Goal: Navigation & Orientation: Find specific page/section

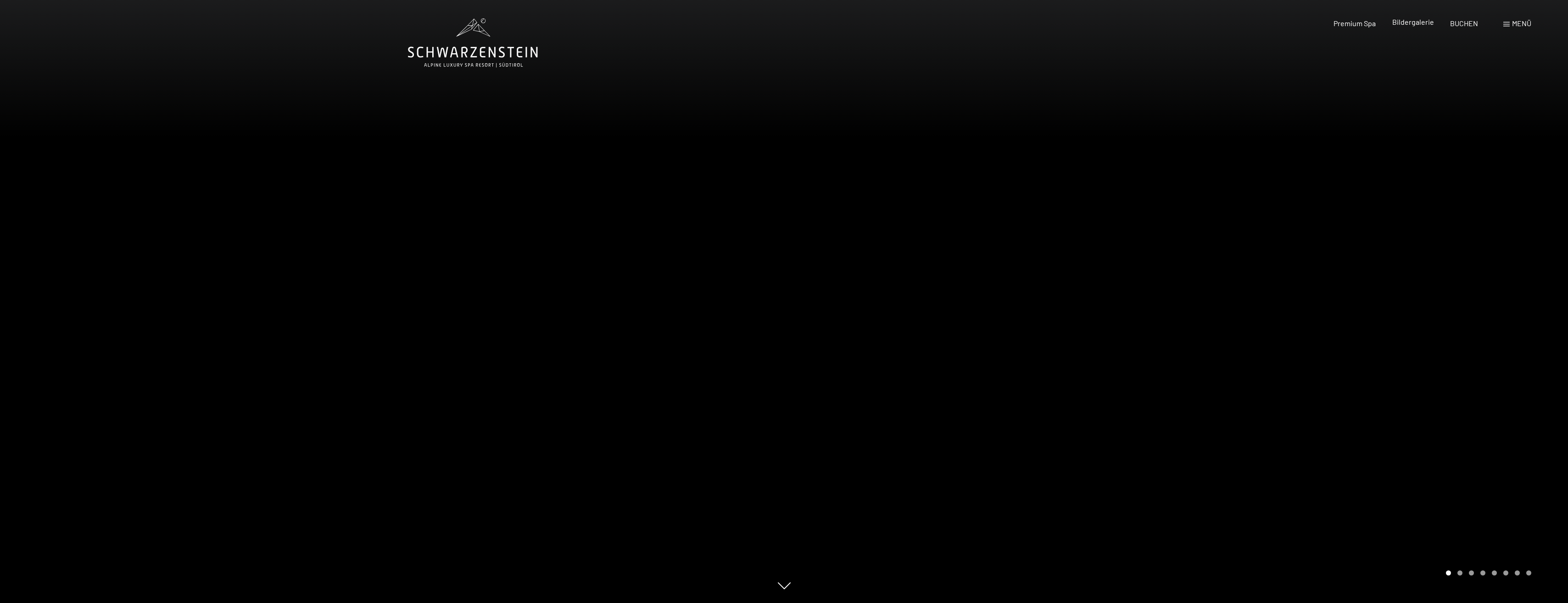
click at [1401, 23] on span "Bildergalerie" at bounding box center [1413, 22] width 41 height 9
click at [1363, 22] on span "Premium Spa" at bounding box center [1354, 22] width 42 height 9
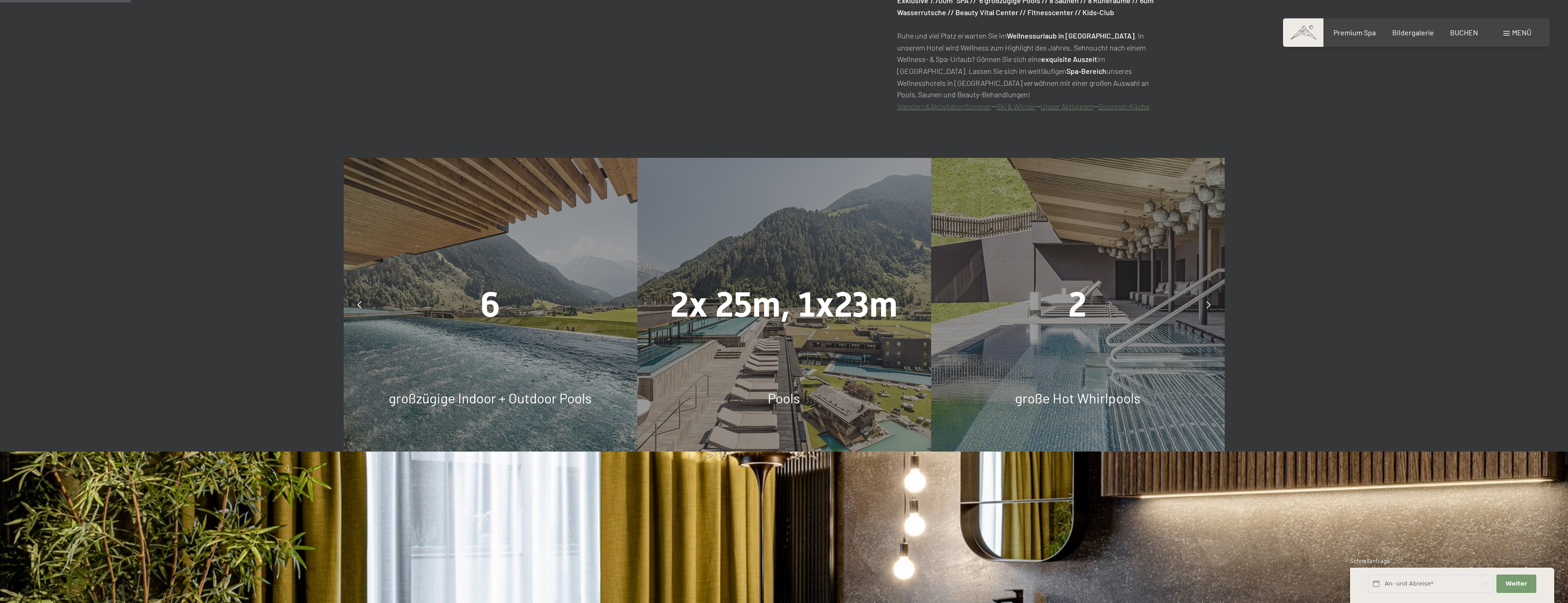
scroll to position [788, 0]
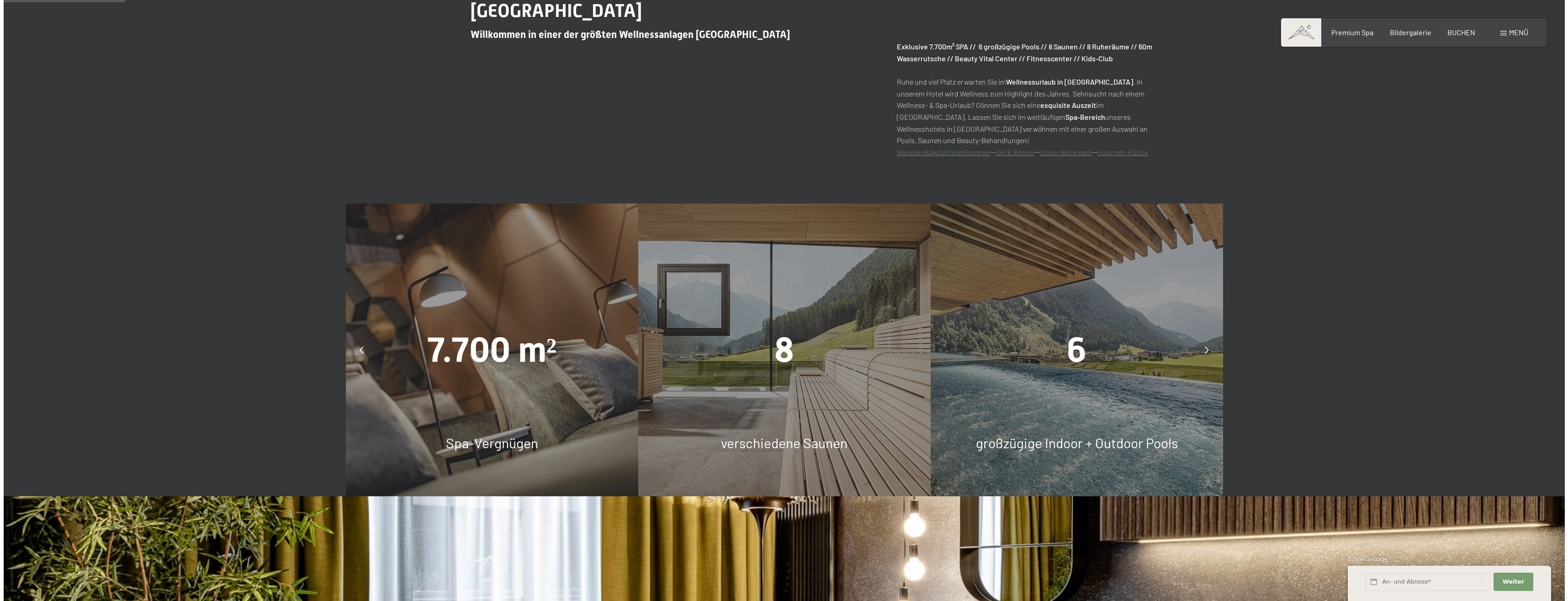
scroll to position [686, 0]
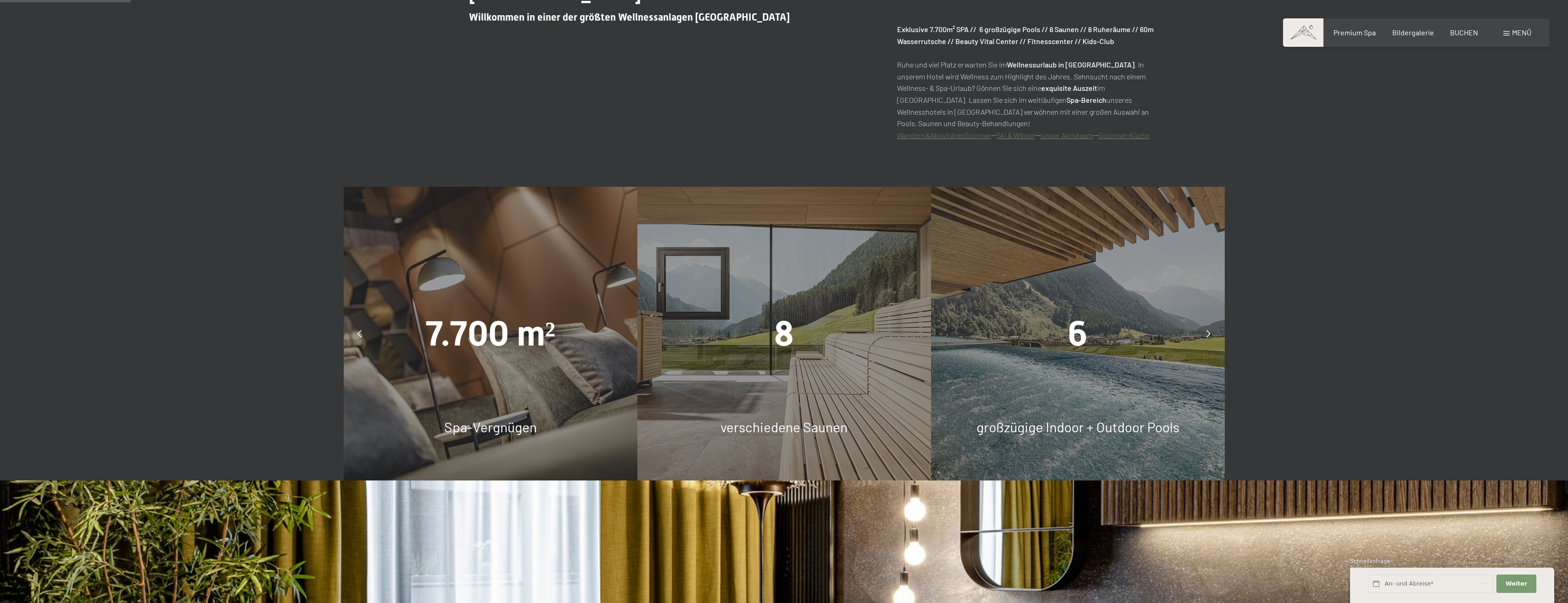
click at [1522, 30] on span "Menü" at bounding box center [1521, 32] width 19 height 9
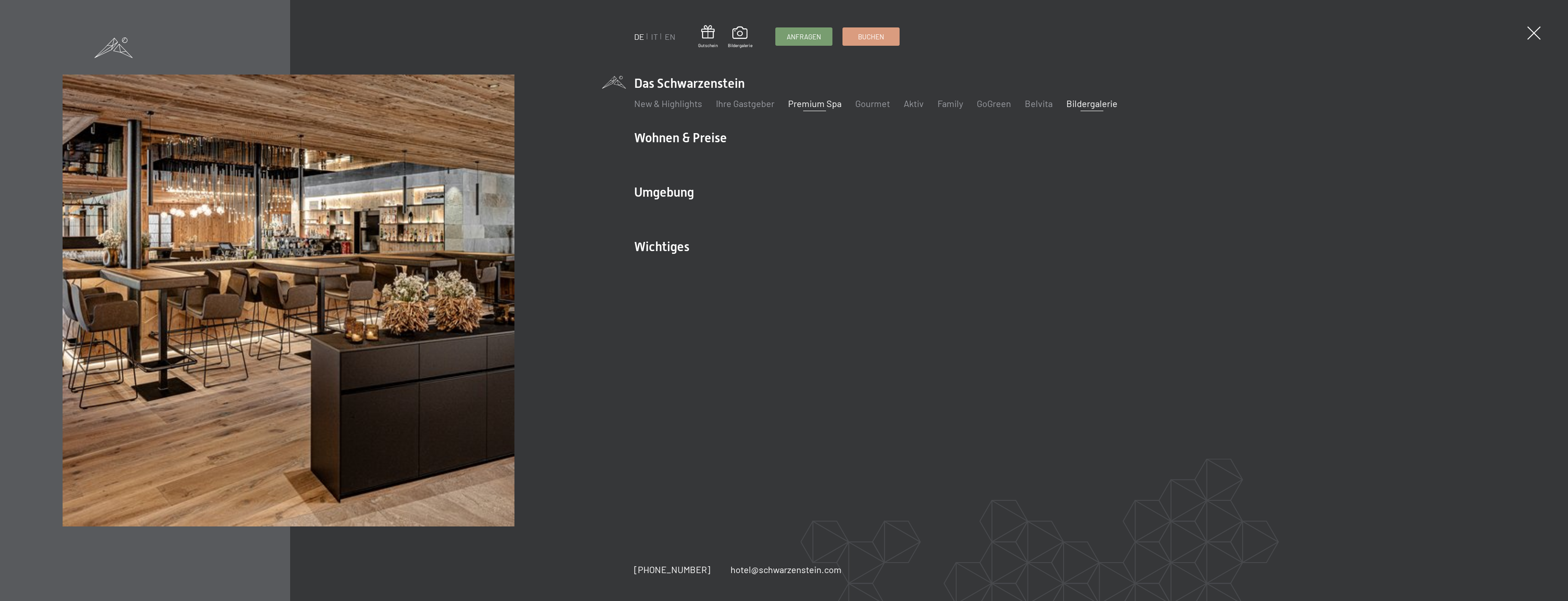
click at [1090, 104] on link "Bildergalerie" at bounding box center [1092, 103] width 52 height 11
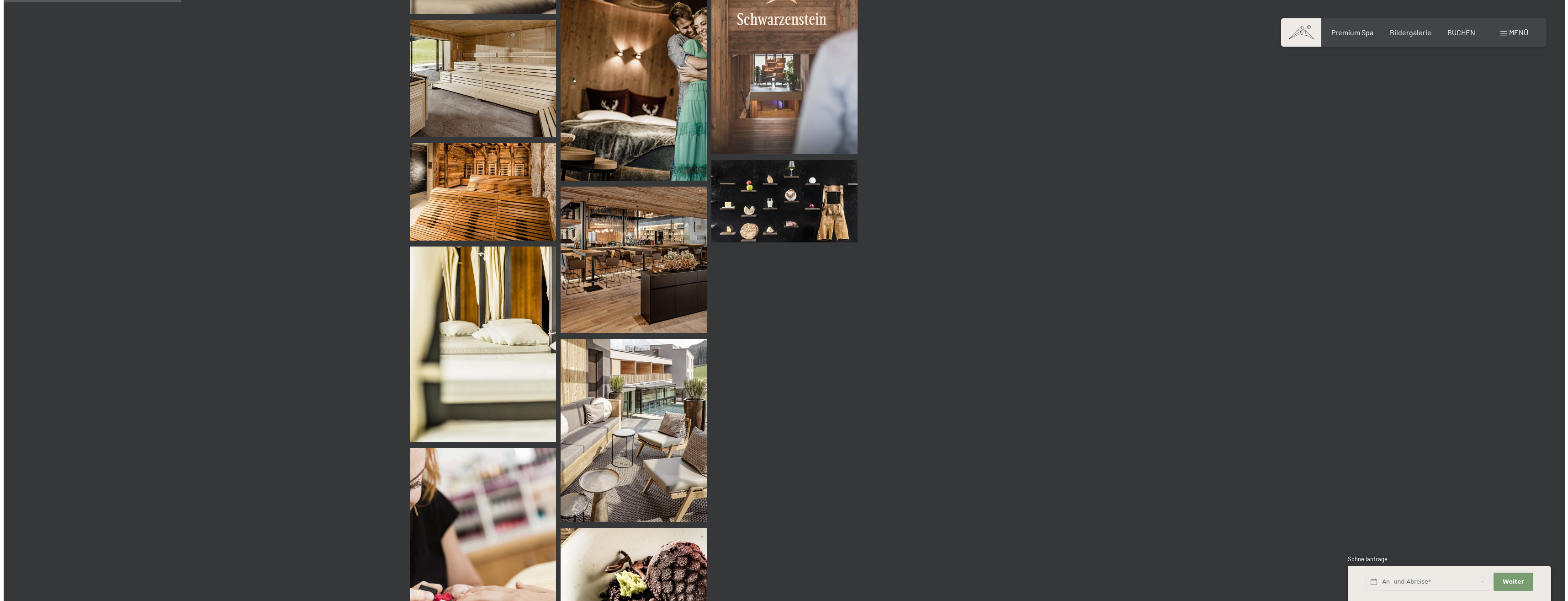
scroll to position [1280, 0]
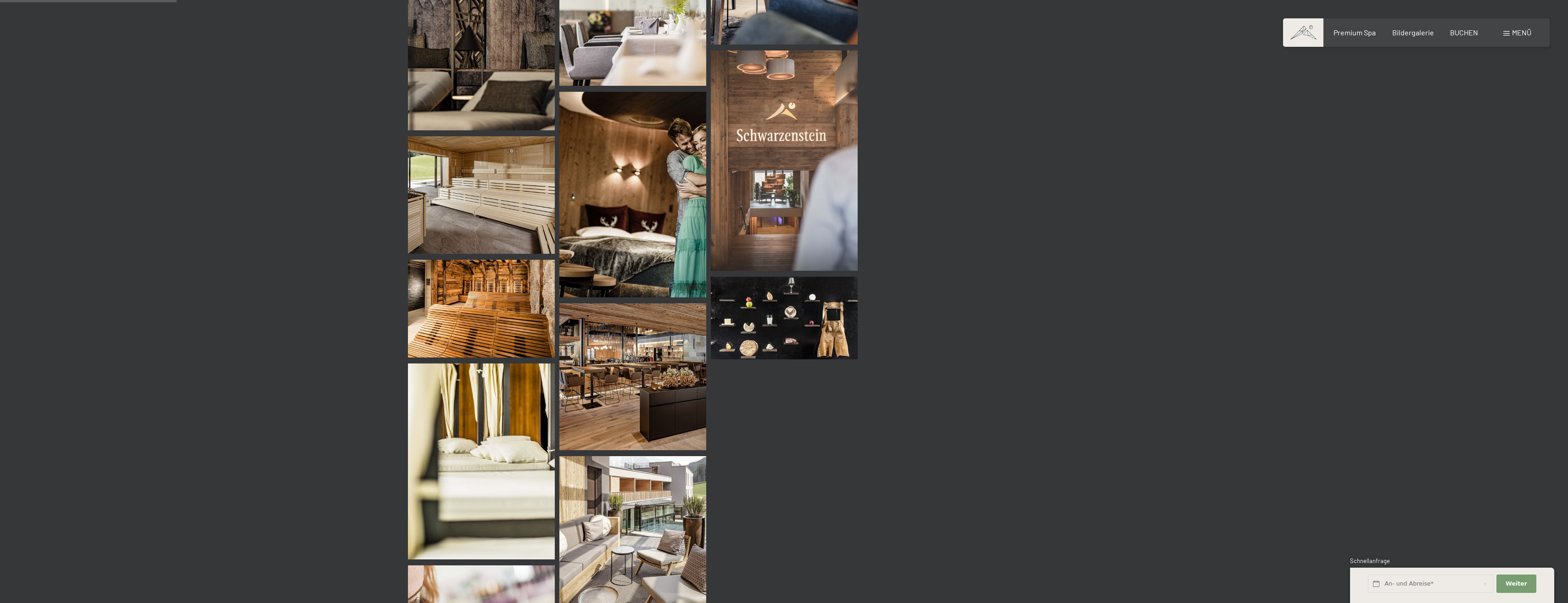
click at [1507, 34] on span at bounding box center [1506, 33] width 6 height 4
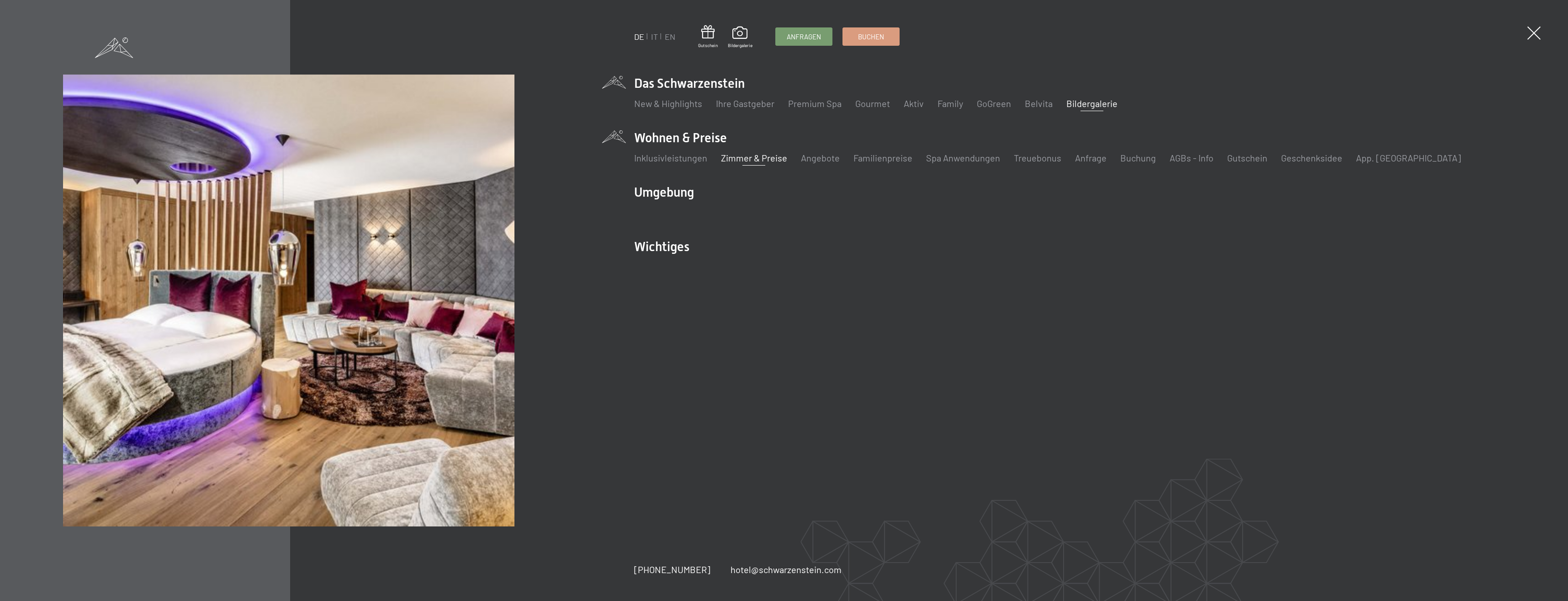
click at [758, 157] on link "Zimmer & Preise" at bounding box center [753, 157] width 66 height 11
click at [734, 158] on link "Zimmer & Preise" at bounding box center [753, 157] width 66 height 11
click at [739, 160] on link "Zimmer & Preise" at bounding box center [753, 157] width 66 height 11
click at [751, 158] on link "Zimmer & Preise" at bounding box center [753, 157] width 66 height 11
